Goal: Information Seeking & Learning: Find specific fact

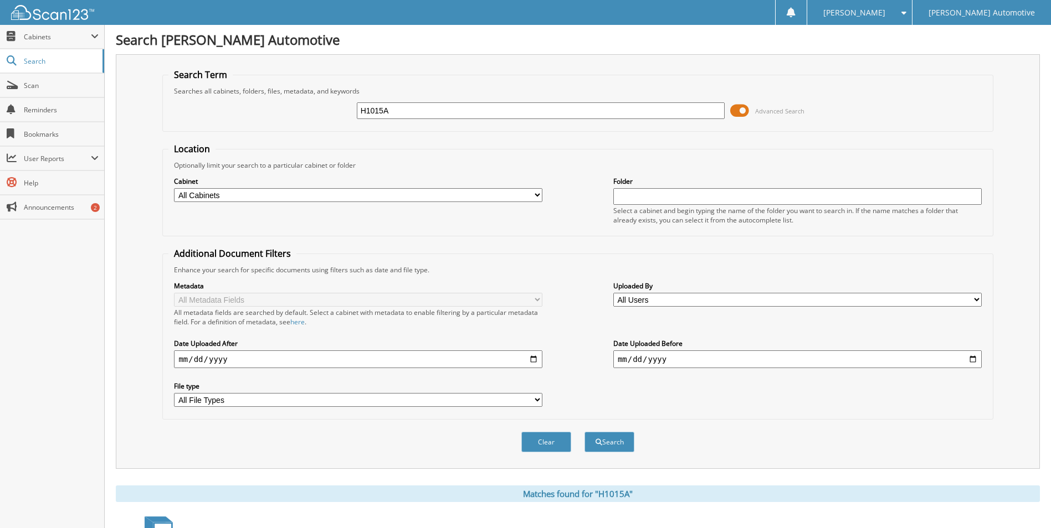
click at [437, 112] on input "H1015A" at bounding box center [541, 110] width 368 height 17
type input "48284"
click at [584, 432] on button "Search" at bounding box center [609, 442] width 50 height 20
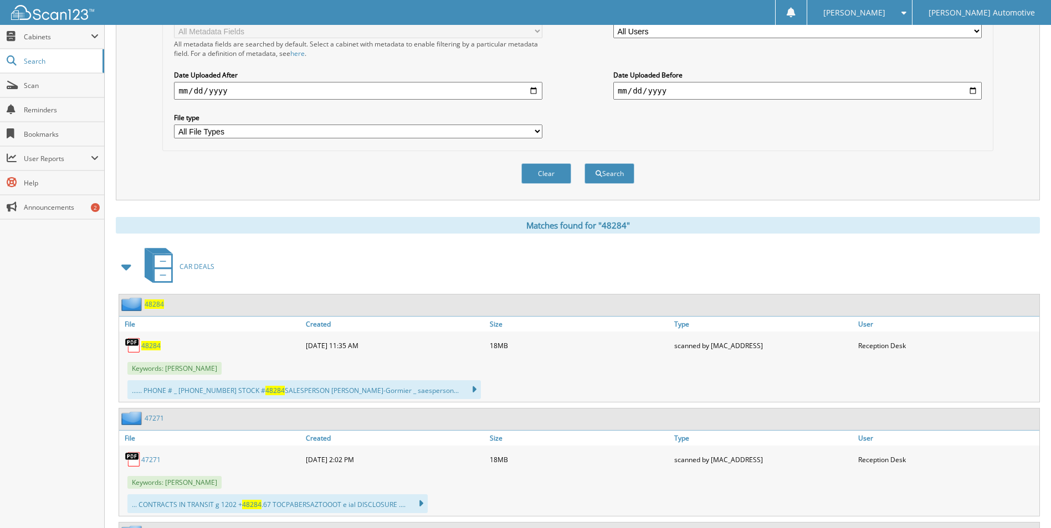
scroll to position [332, 0]
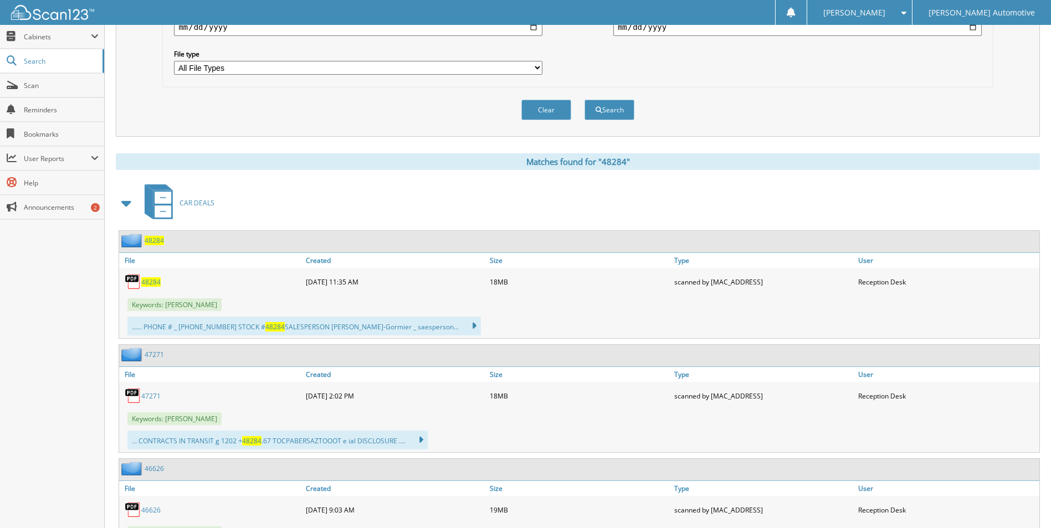
click at [145, 283] on span "48284" at bounding box center [150, 282] width 19 height 9
